Goal: Navigation & Orientation: Find specific page/section

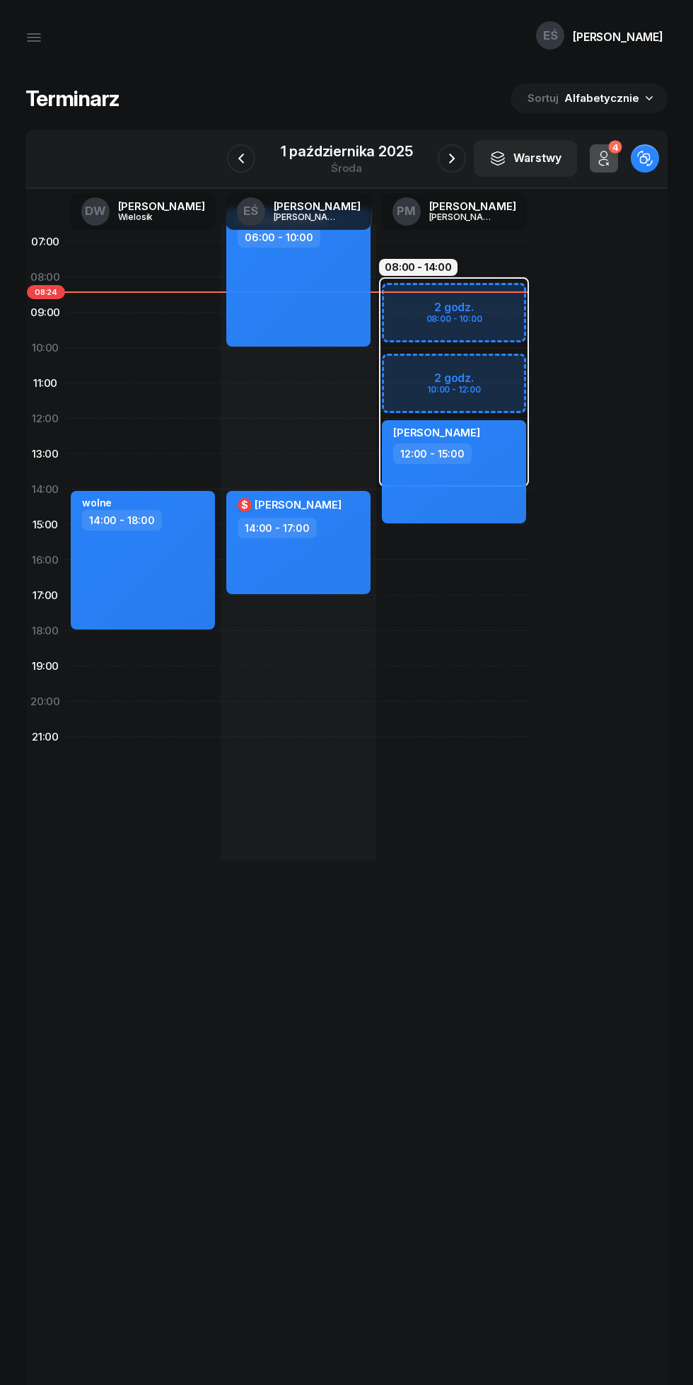
click at [452, 161] on icon "button" at bounding box center [452, 158] width 6 height 10
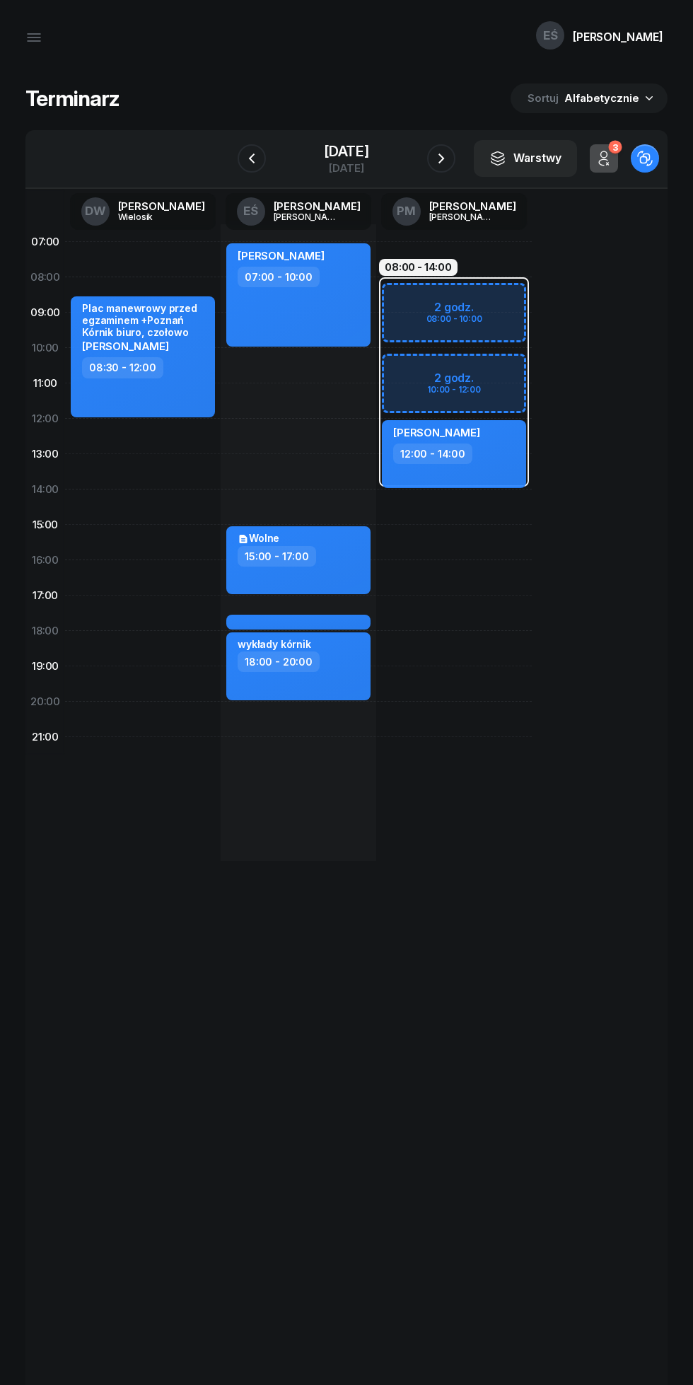
click at [243, 158] on icon "button" at bounding box center [251, 158] width 17 height 17
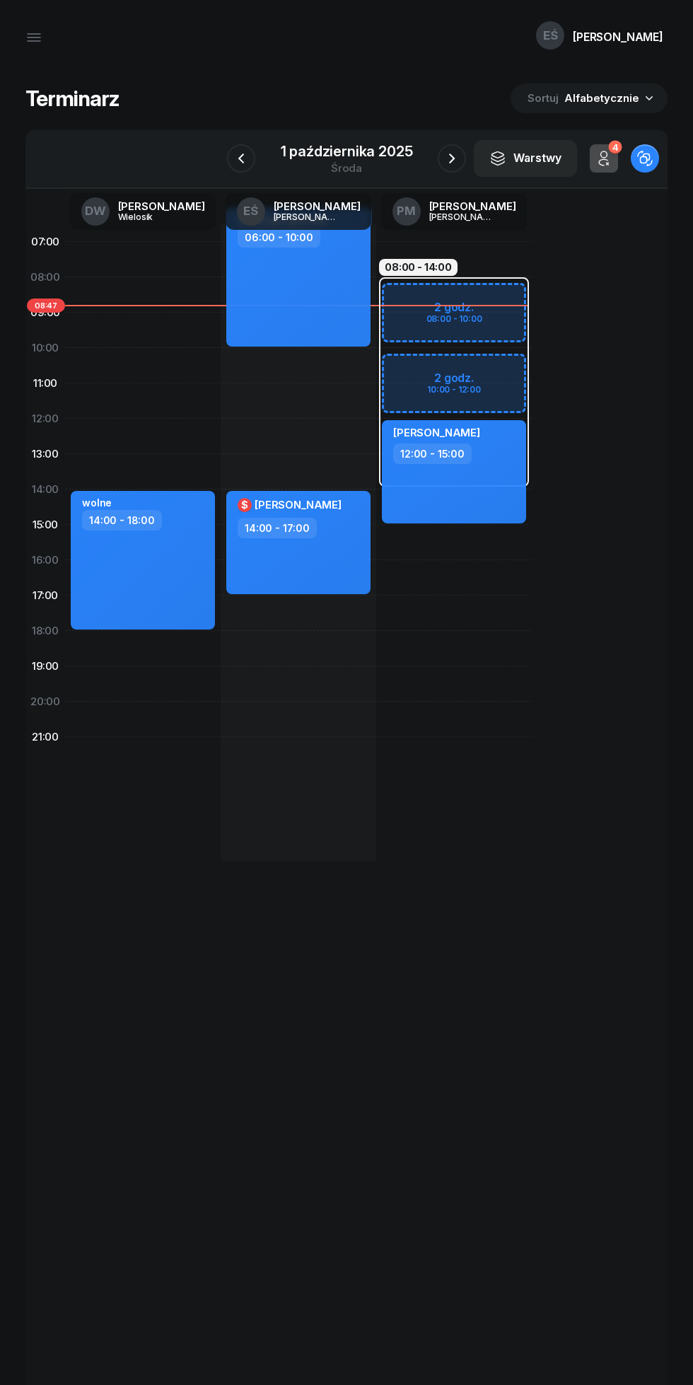
click at [450, 158] on icon "button" at bounding box center [451, 158] width 17 height 17
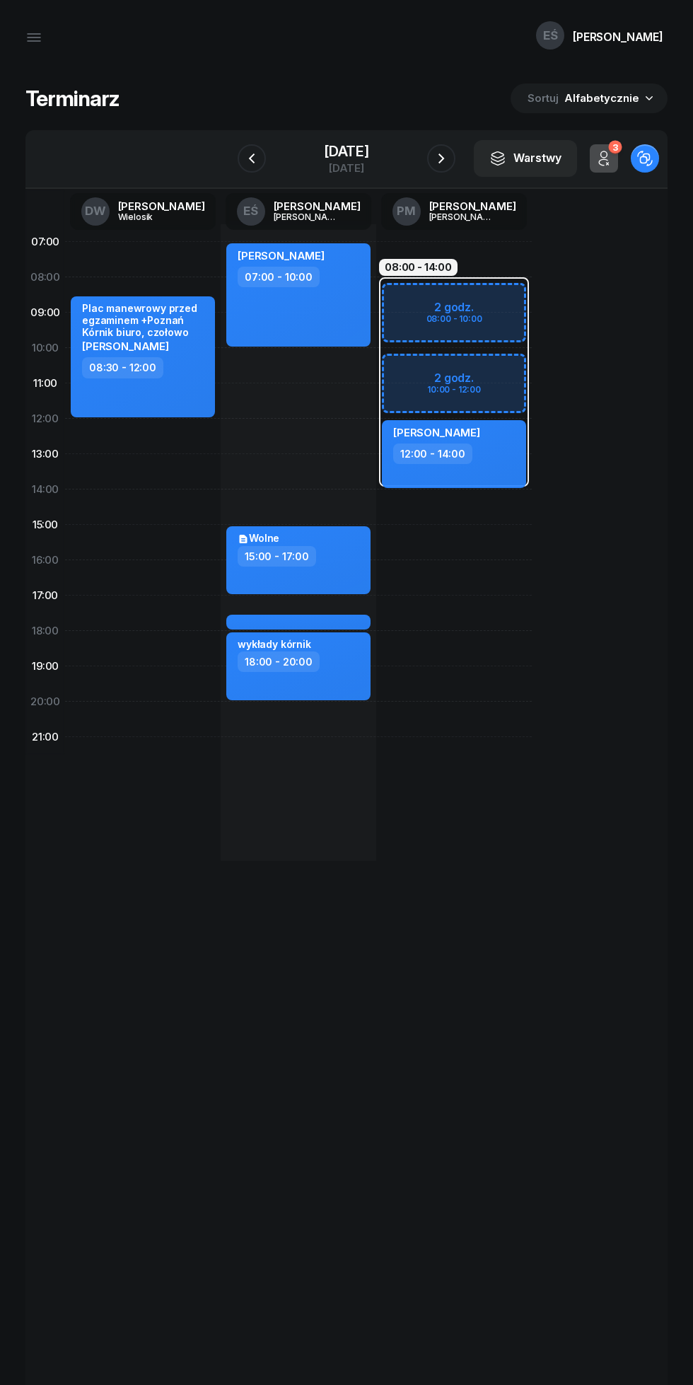
click at [450, 158] on icon "button" at bounding box center [441, 158] width 17 height 17
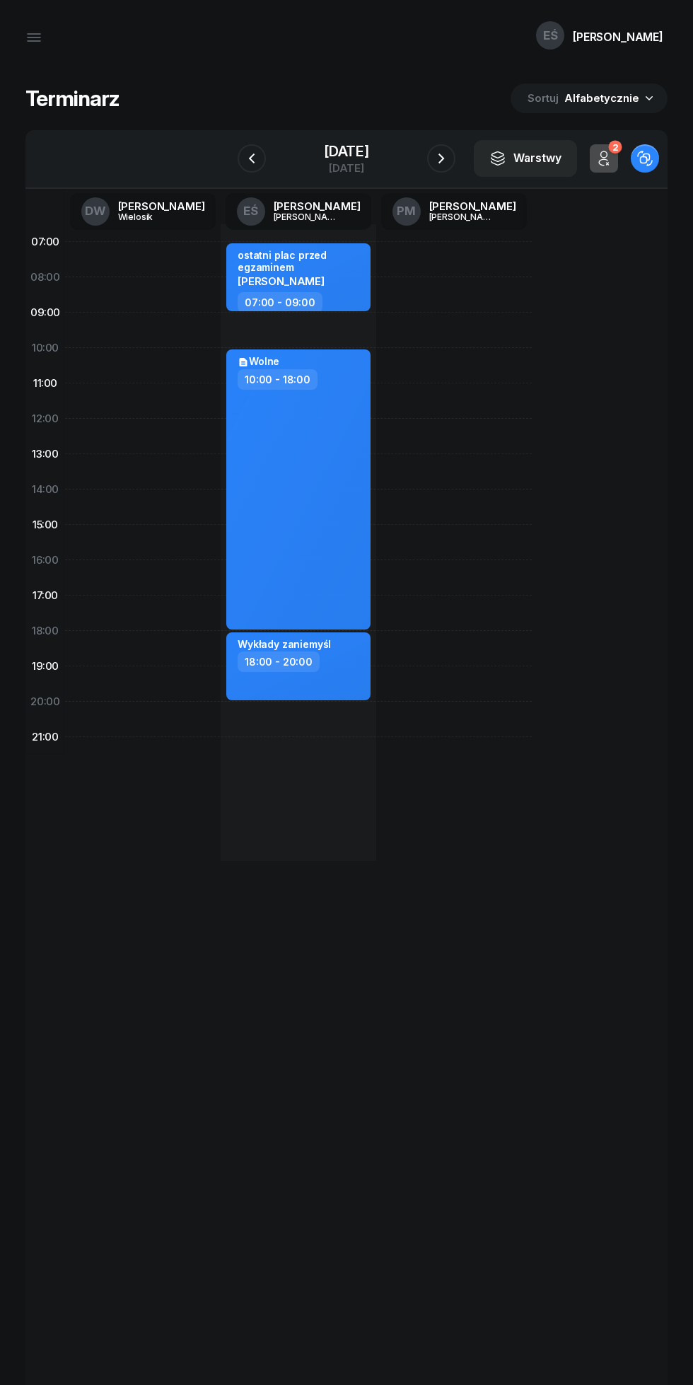
click at [446, 160] on icon "button" at bounding box center [441, 158] width 17 height 17
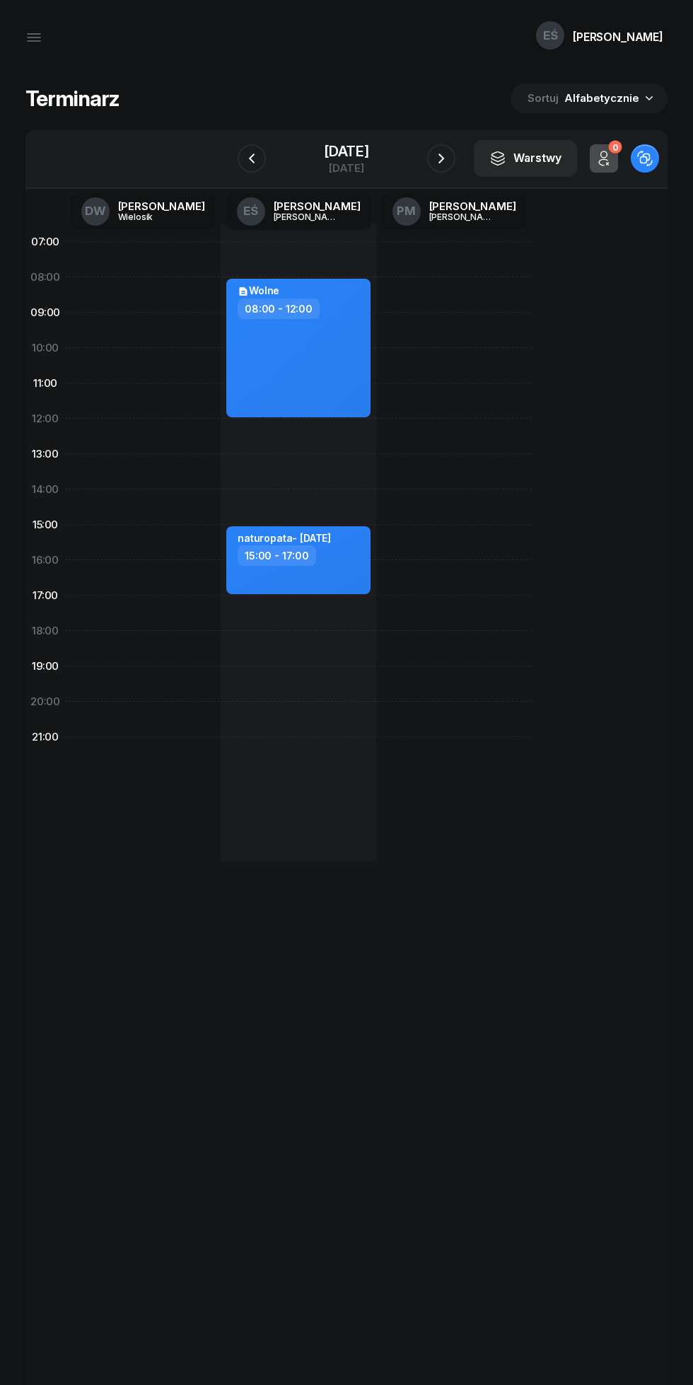
click at [243, 162] on icon "button" at bounding box center [251, 158] width 17 height 17
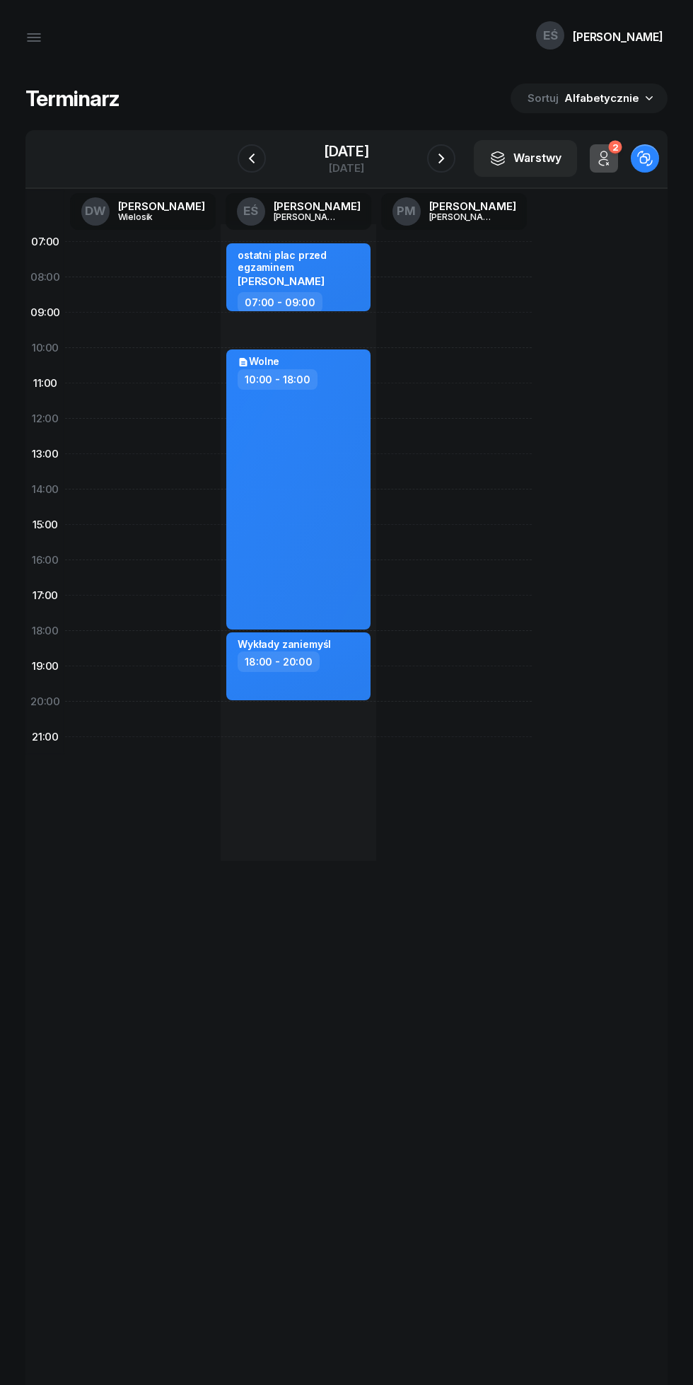
click at [243, 158] on icon "button" at bounding box center [251, 158] width 17 height 17
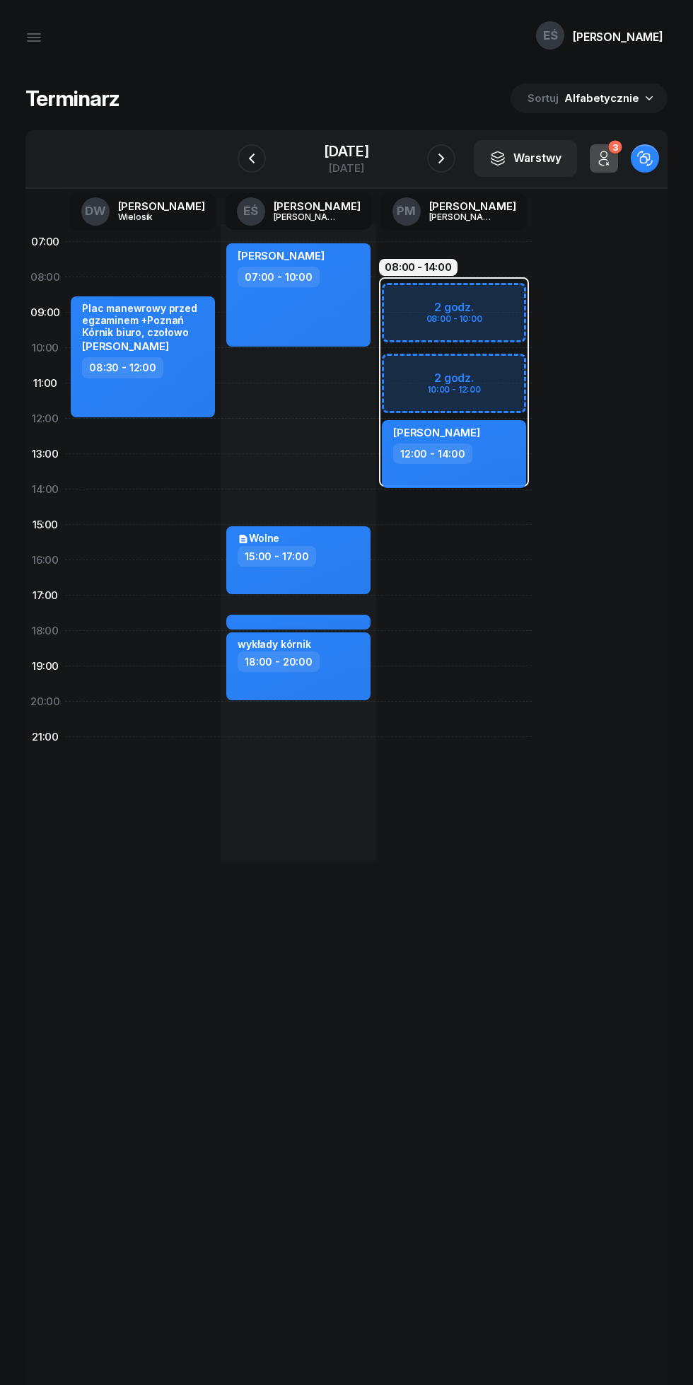
click at [243, 158] on icon "button" at bounding box center [251, 158] width 17 height 17
